Goal: Task Accomplishment & Management: Manage account settings

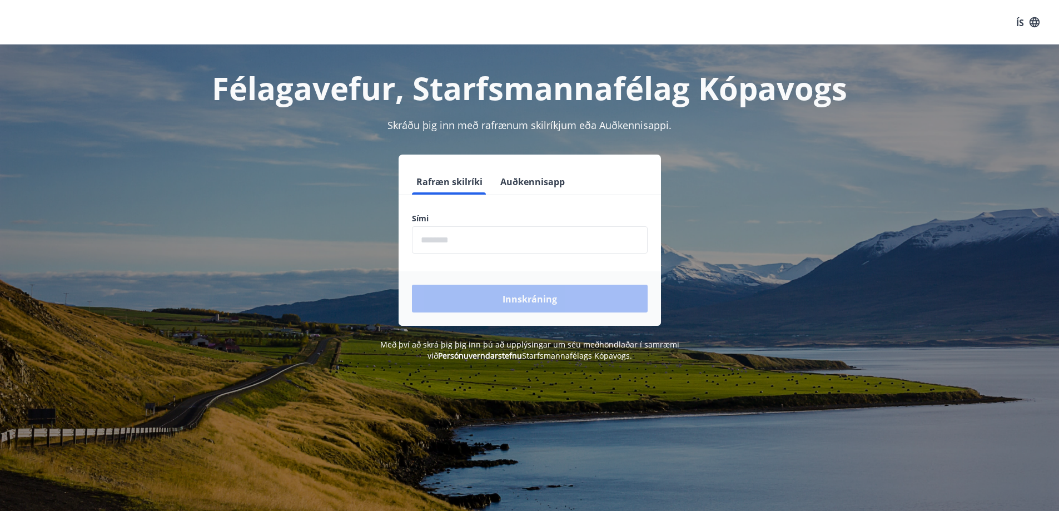
click at [448, 245] on input "phone" at bounding box center [530, 239] width 236 height 27
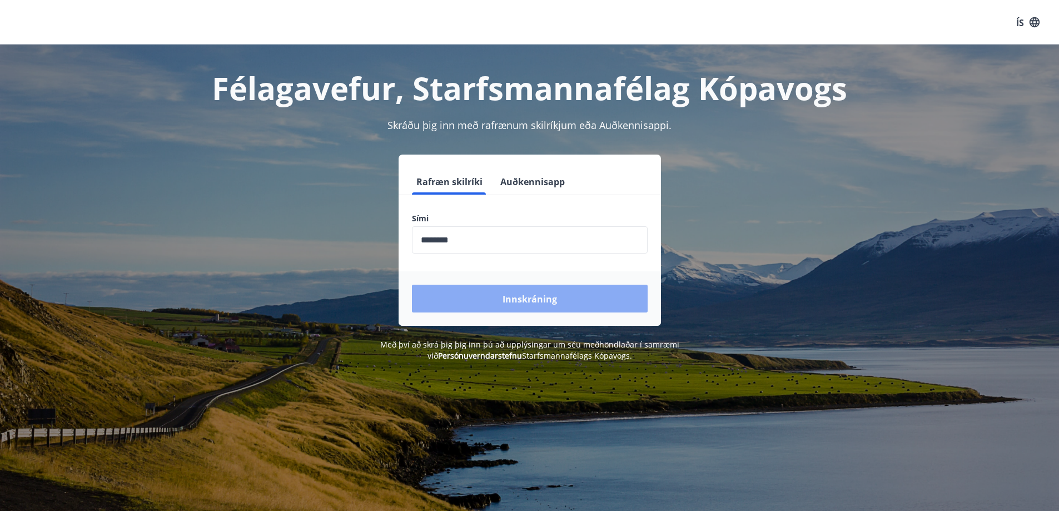
click at [529, 301] on font "Innskráning" at bounding box center [530, 299] width 55 height 12
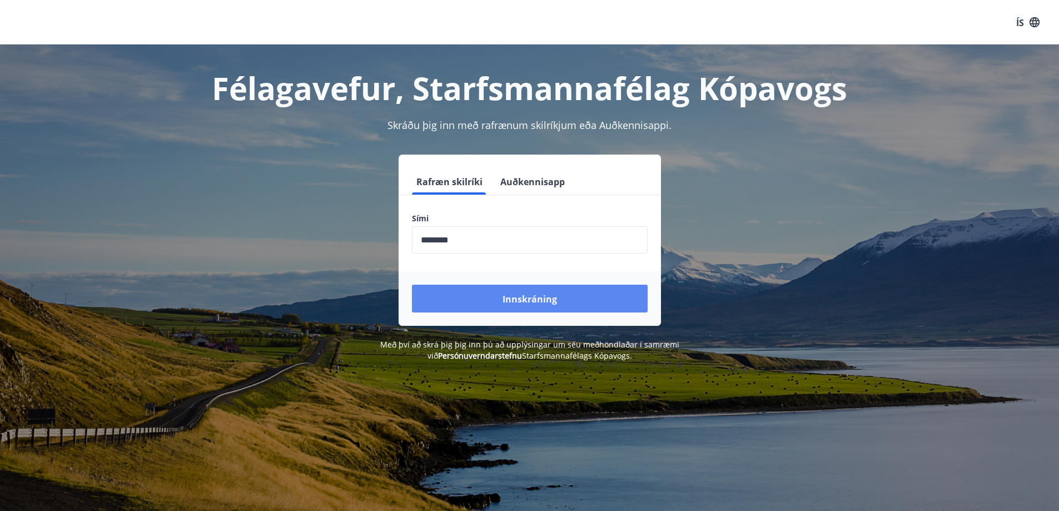
click at [529, 301] on font "Innskráning" at bounding box center [530, 299] width 55 height 12
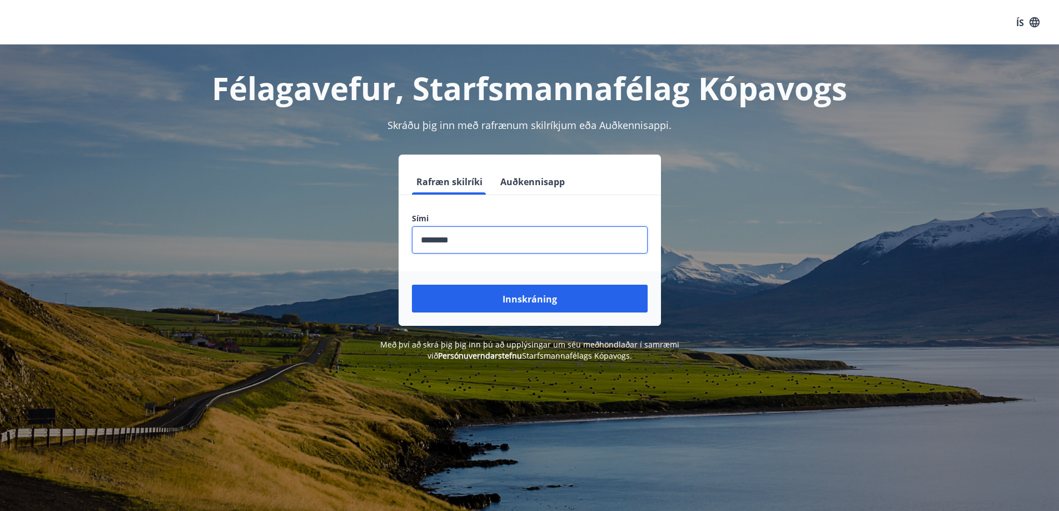
click at [486, 243] on input "phone" at bounding box center [530, 239] width 236 height 27
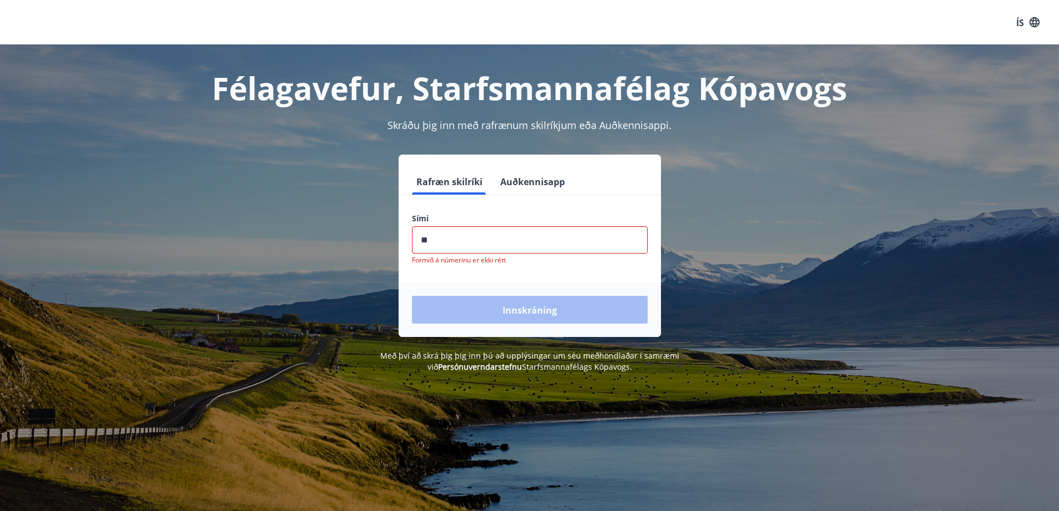
type input "*"
type input "********"
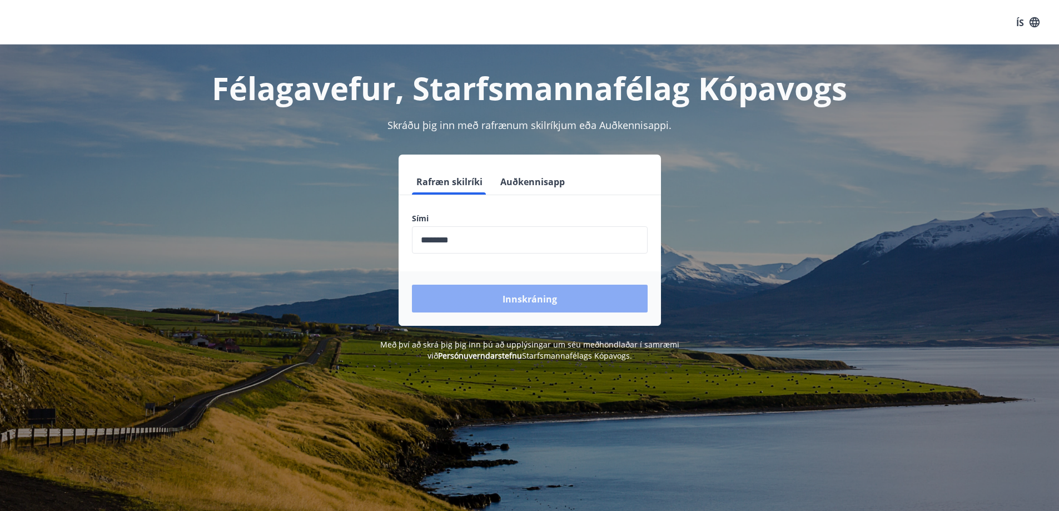
click at [522, 297] on font "Innskráning" at bounding box center [530, 299] width 55 height 12
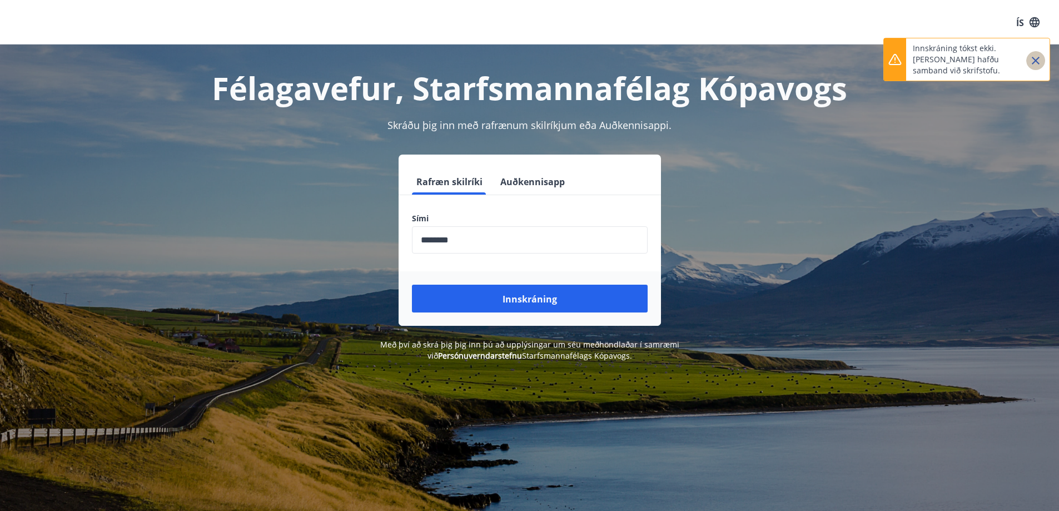
click at [1034, 60] on icon "Loka" at bounding box center [1035, 60] width 13 height 13
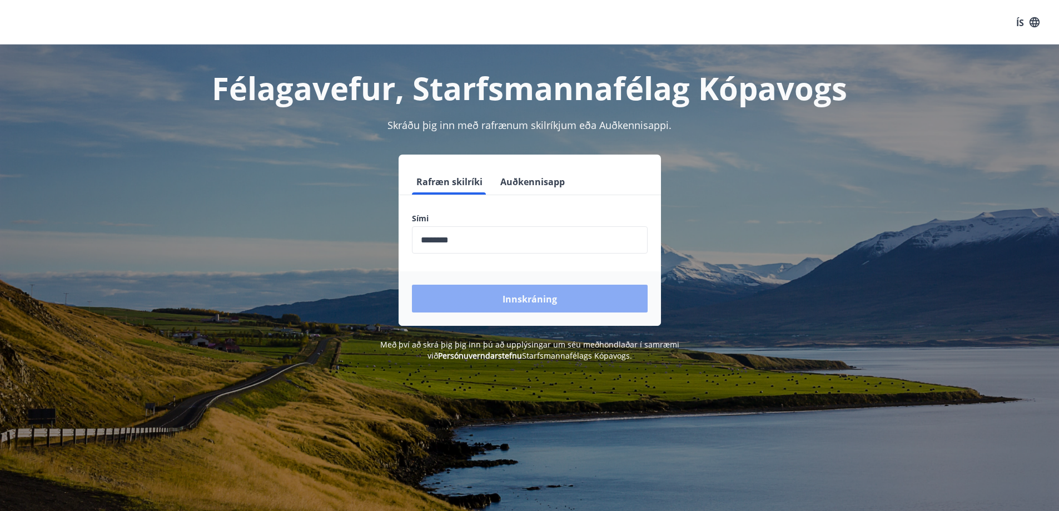
click at [524, 296] on font "Innskráning" at bounding box center [530, 299] width 55 height 12
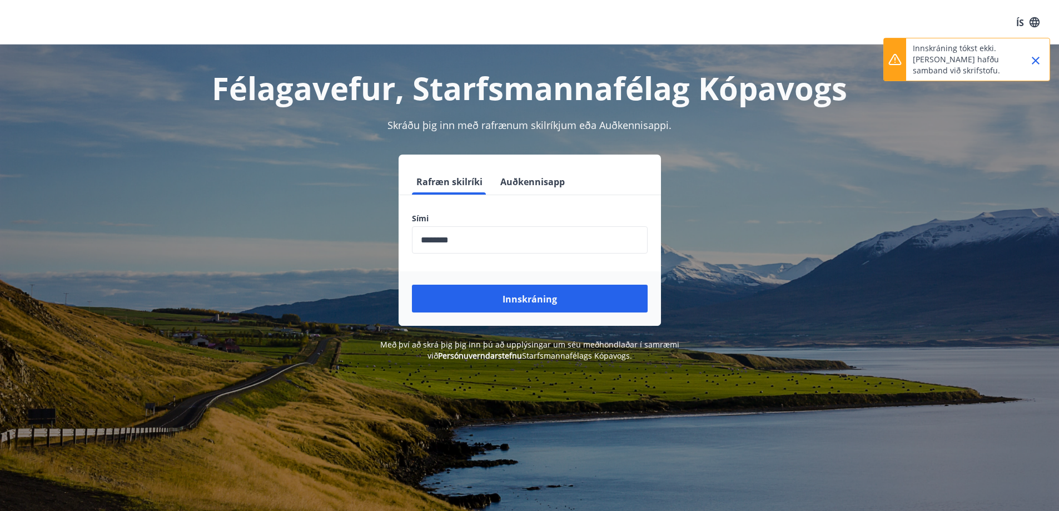
click at [1036, 62] on icon "Loka" at bounding box center [1035, 60] width 13 height 13
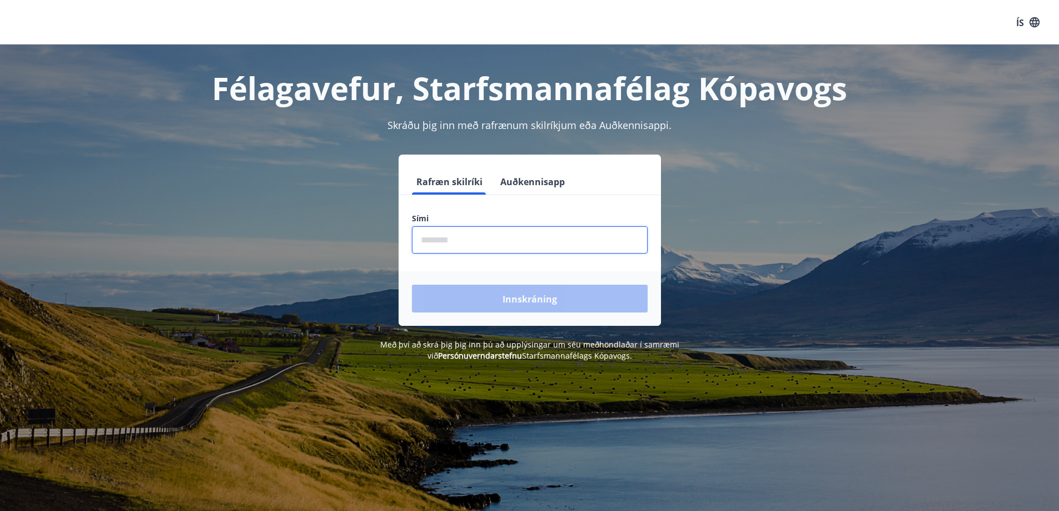
click at [444, 243] on input "phone" at bounding box center [530, 239] width 236 height 27
type input "********"
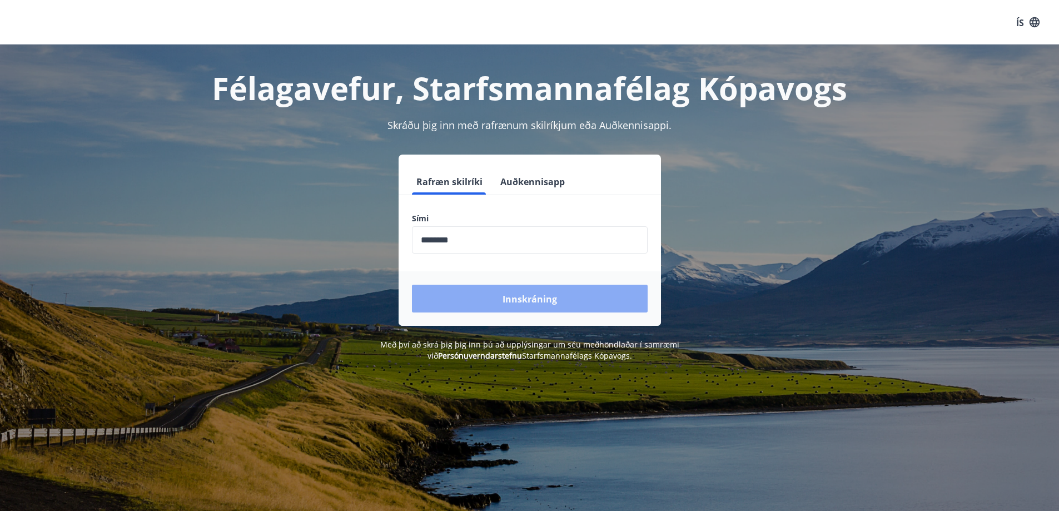
click at [518, 299] on font "Innskráning" at bounding box center [530, 299] width 55 height 12
